Goal: Task Accomplishment & Management: Use online tool/utility

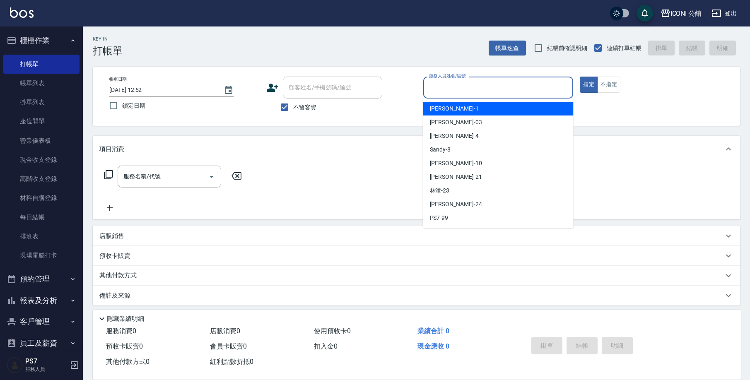
click at [474, 87] on input "服務人員姓名/編號" at bounding box center [498, 87] width 143 height 14
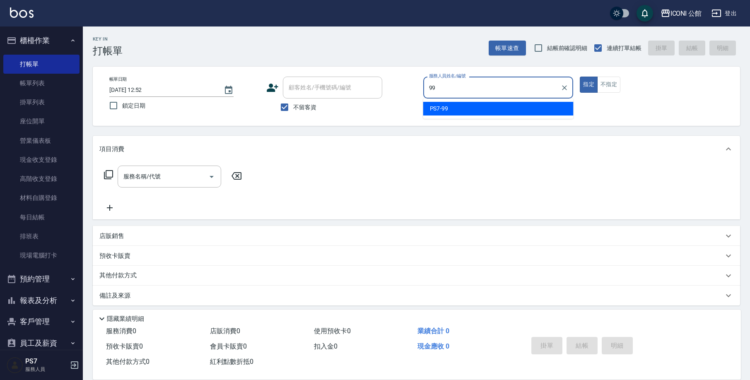
type input "PS7-99"
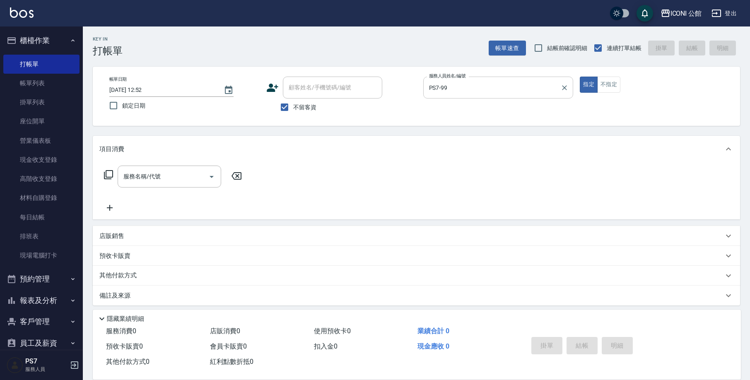
type button "true"
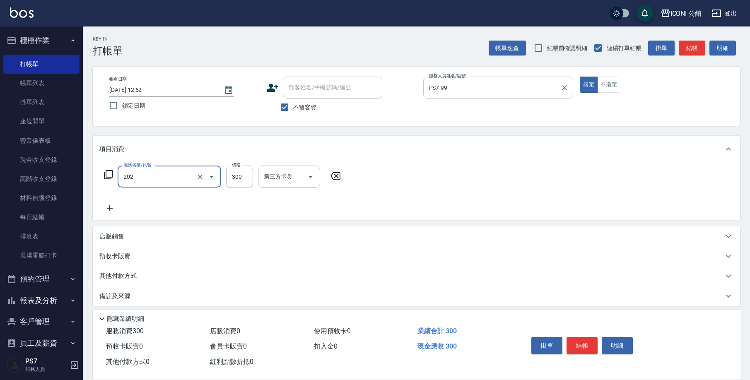
type input "單剪(202)"
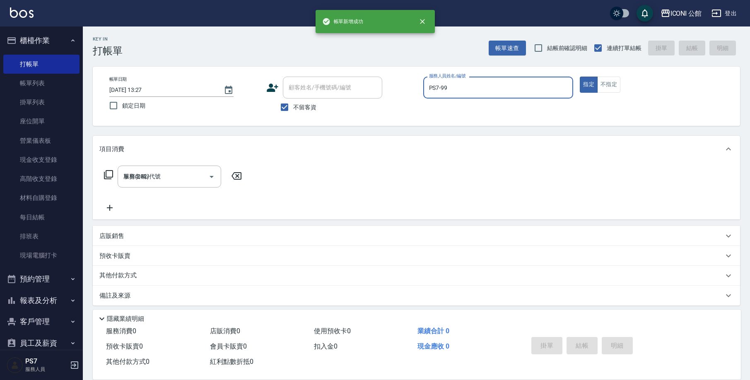
type input "[DATE] 13:27"
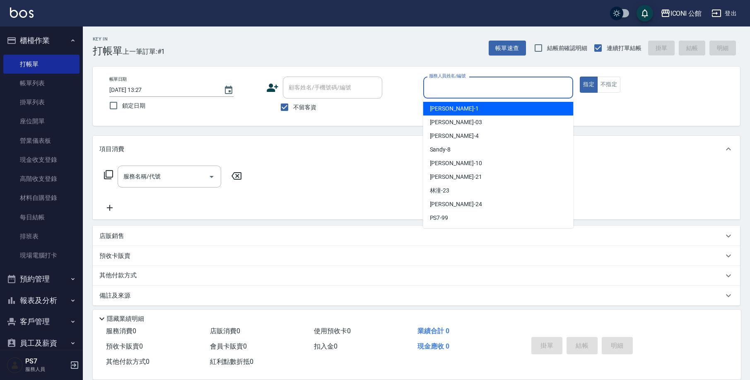
drag, startPoint x: 474, startPoint y: 87, endPoint x: 481, endPoint y: 79, distance: 10.8
click at [474, 87] on input "服務人員姓名/編號" at bounding box center [498, 87] width 143 height 14
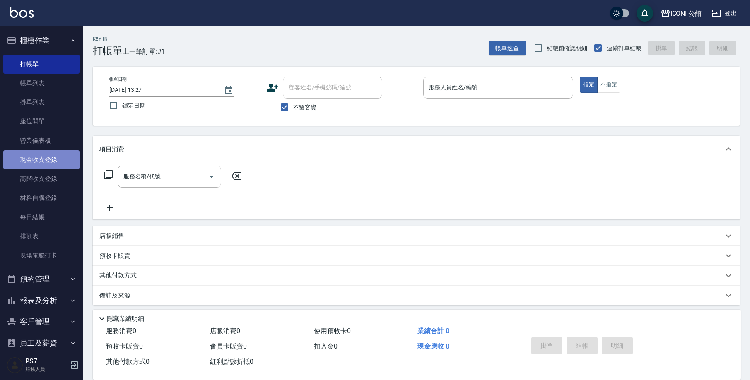
click at [53, 161] on link "現金收支登錄" at bounding box center [41, 159] width 76 height 19
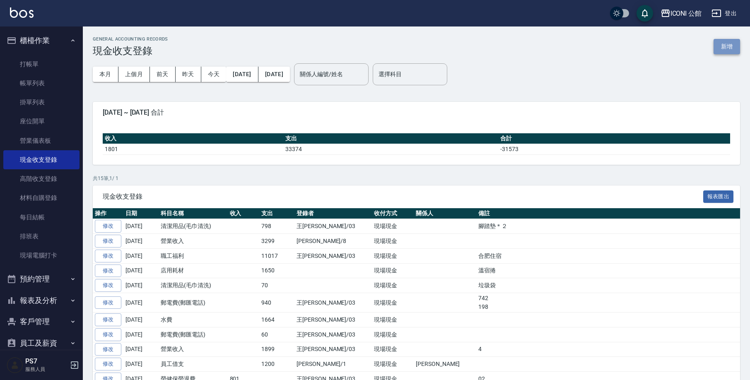
click at [730, 50] on button "新增" at bounding box center [726, 46] width 26 height 15
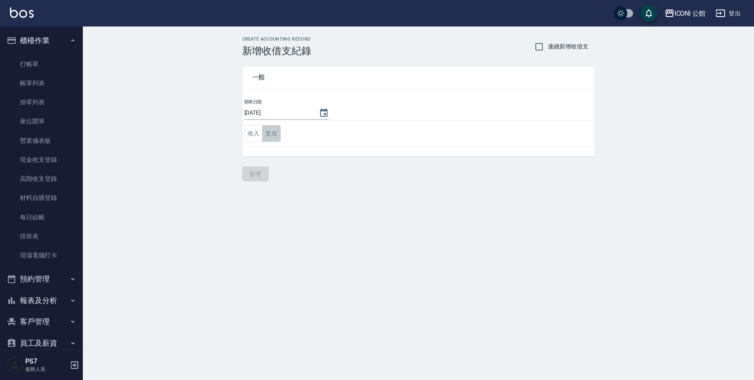
click at [264, 137] on button "支出" at bounding box center [271, 133] width 19 height 17
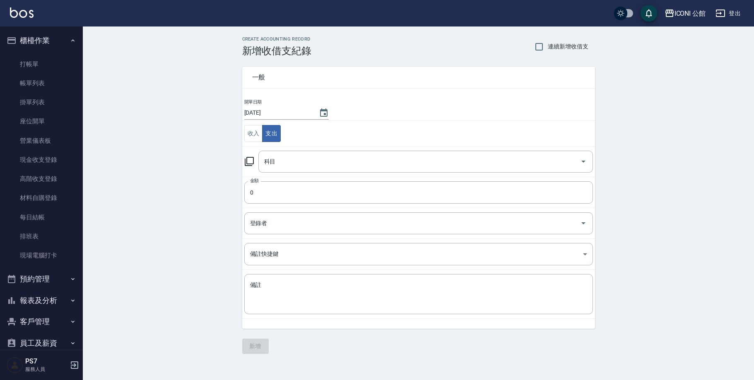
click at [249, 161] on icon at bounding box center [249, 161] width 10 height 10
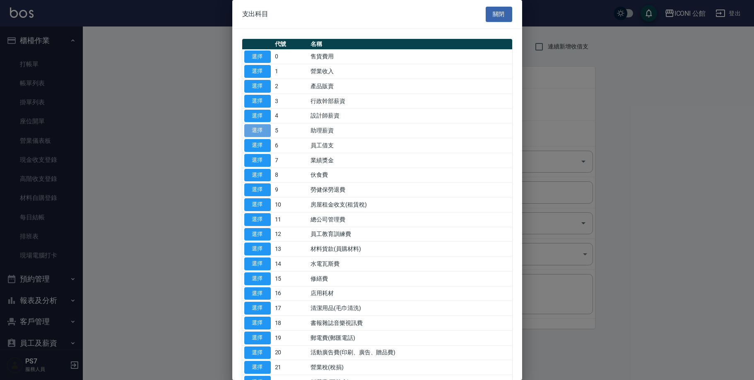
click at [260, 131] on button "選擇" at bounding box center [257, 130] width 26 height 13
type input "5 助理薪資"
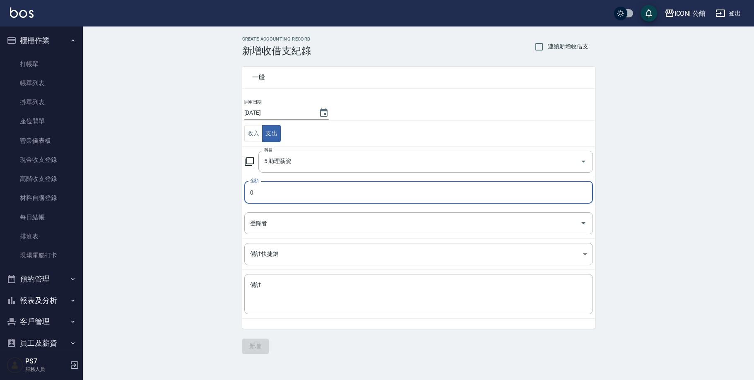
click at [257, 193] on input "0" at bounding box center [418, 192] width 349 height 22
type input "0150"
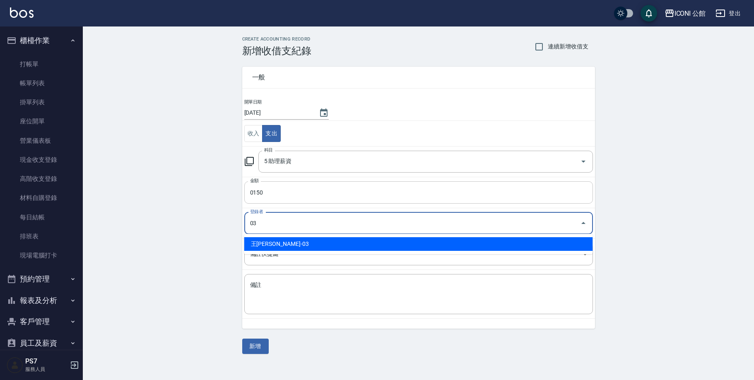
type input "王[PERSON_NAME]-03"
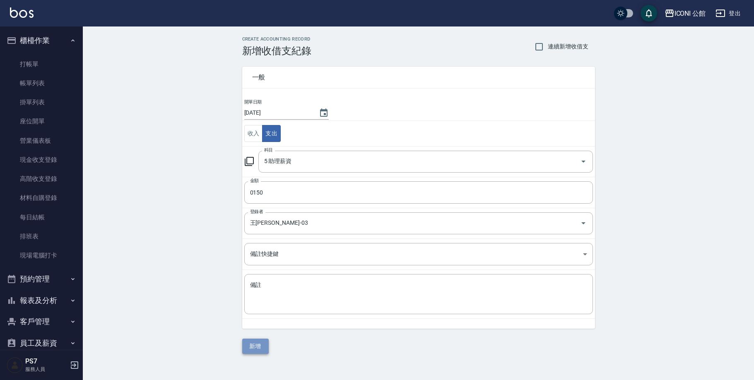
click at [258, 349] on button "新增" at bounding box center [255, 346] width 26 height 15
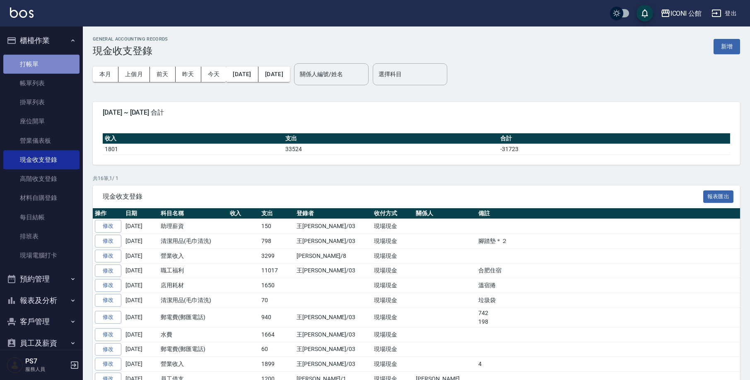
click at [46, 67] on link "打帳單" at bounding box center [41, 64] width 76 height 19
